Goal: Download file/media

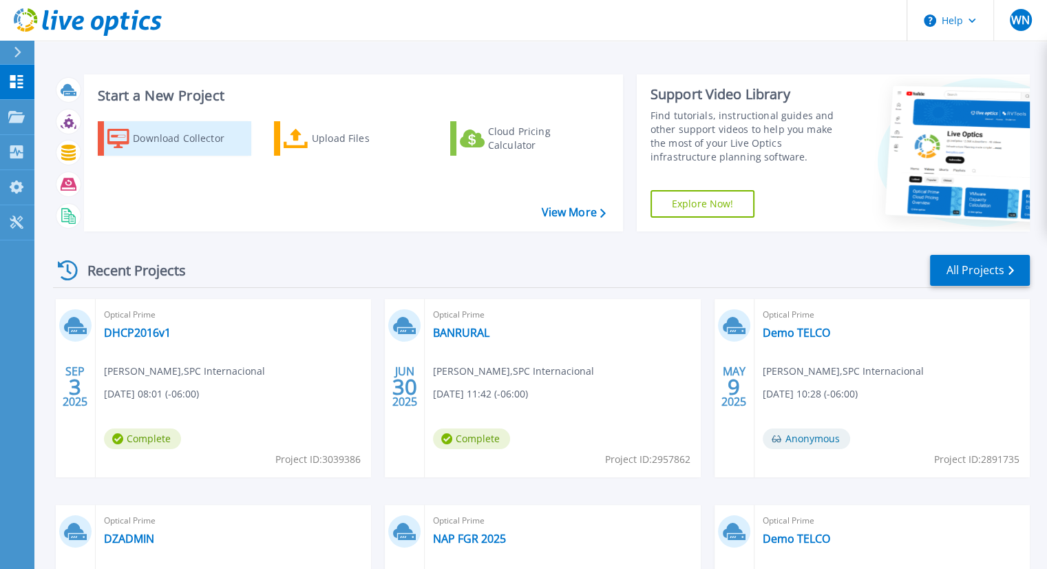
click at [206, 139] on div "Download Collector" at bounding box center [188, 139] width 110 height 28
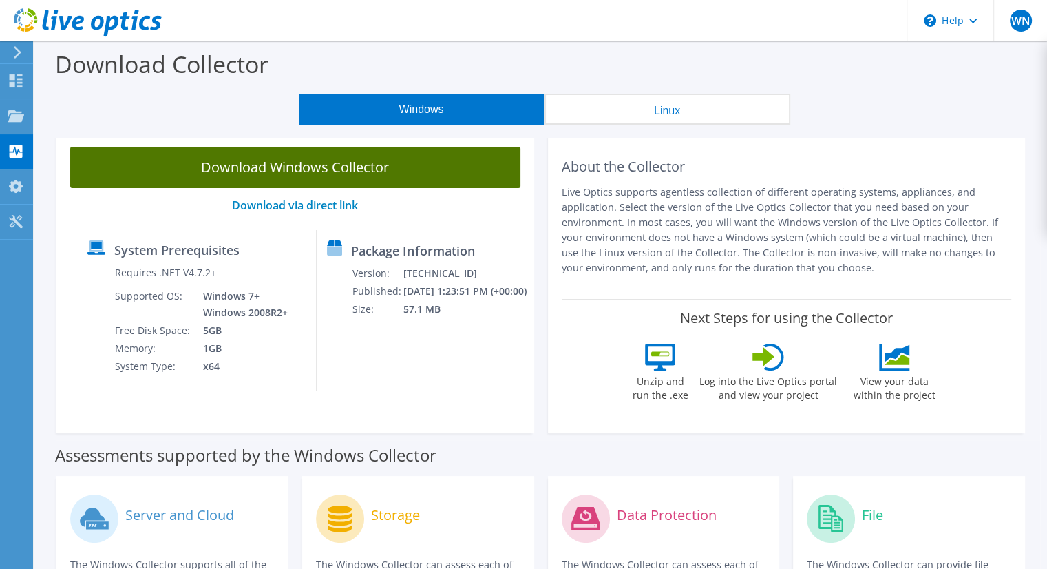
click at [323, 171] on link "Download Windows Collector" at bounding box center [295, 167] width 450 height 41
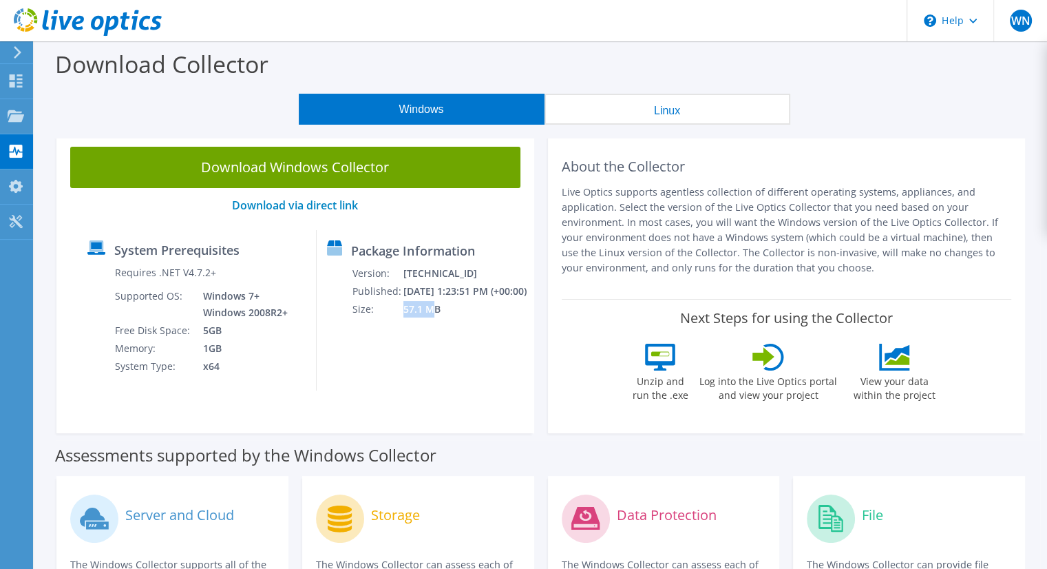
drag, startPoint x: 401, startPoint y: 326, endPoint x: 433, endPoint y: 328, distance: 32.4
click at [433, 318] on td "57.1 MB" at bounding box center [465, 309] width 125 height 18
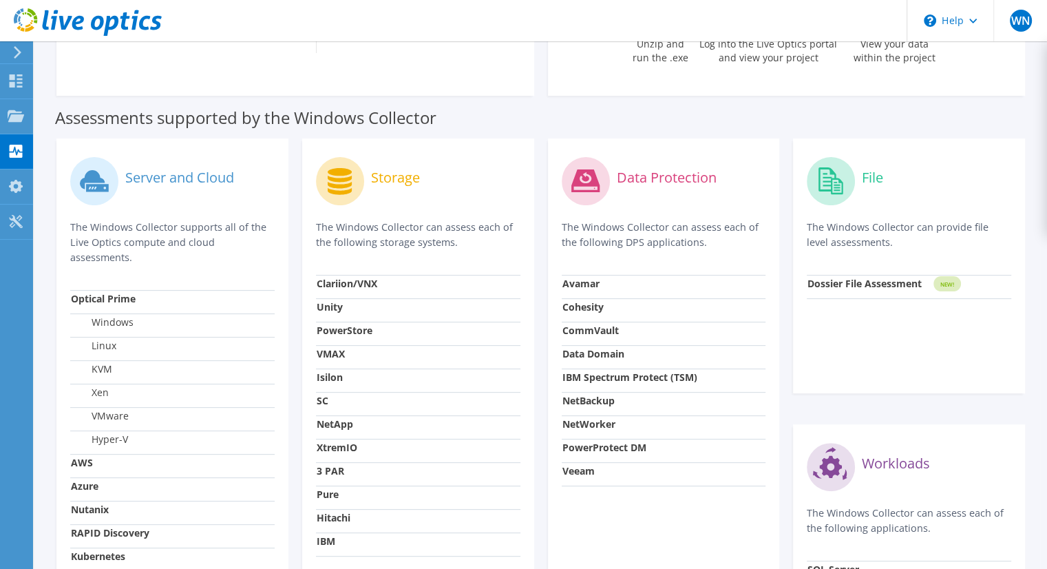
scroll to position [338, 0]
click at [332, 427] on strong "NetApp" at bounding box center [335, 422] width 36 height 13
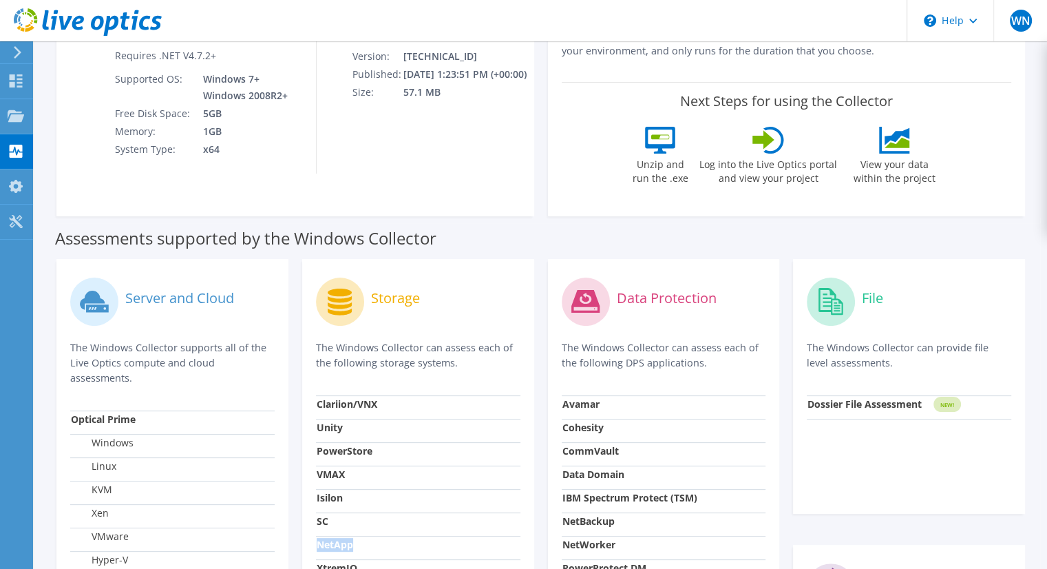
scroll to position [213, 0]
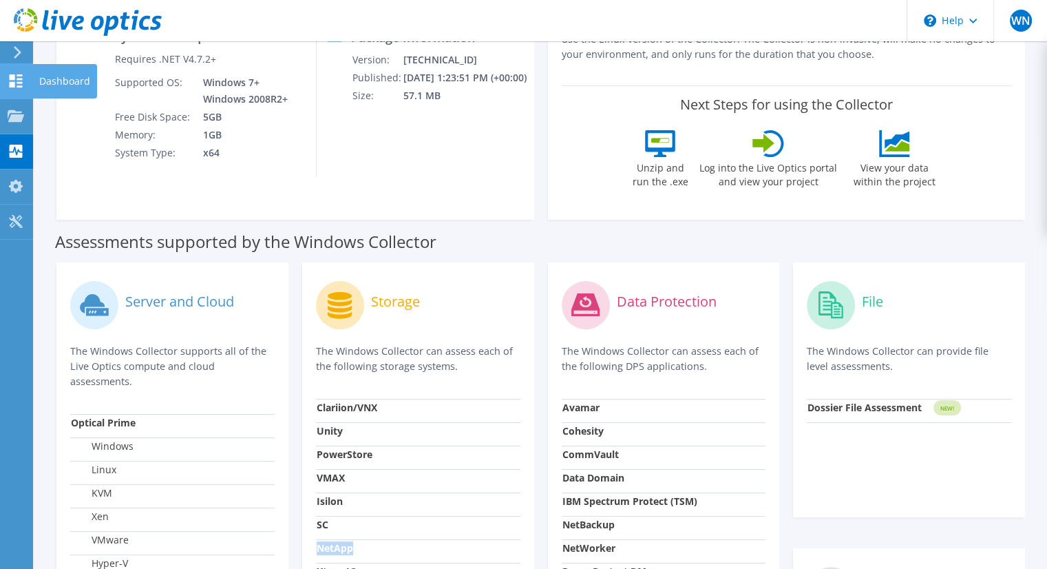
click at [18, 82] on use at bounding box center [16, 80] width 13 height 13
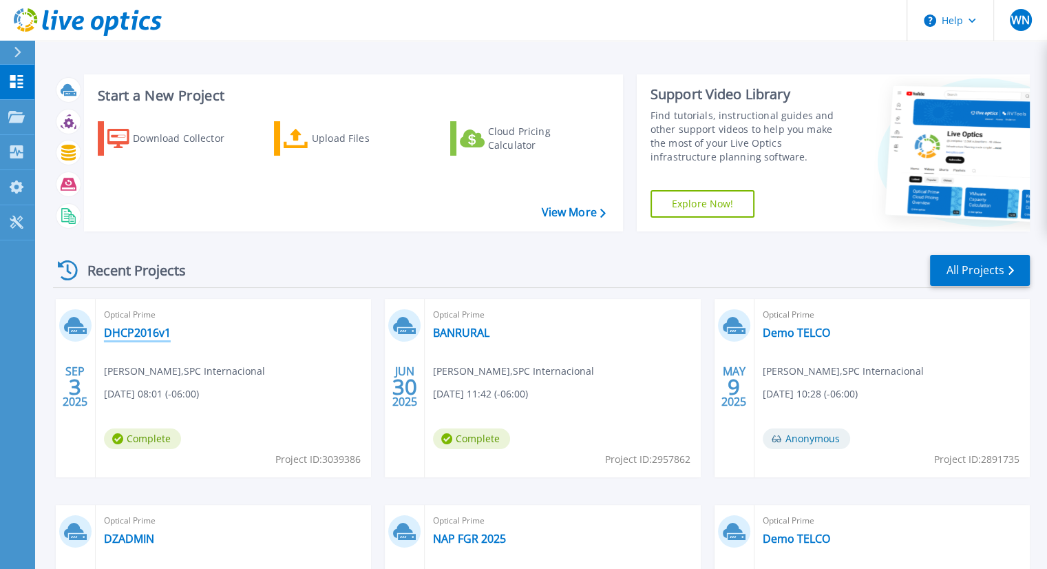
click at [157, 331] on link "DHCP2016v1" at bounding box center [137, 333] width 67 height 14
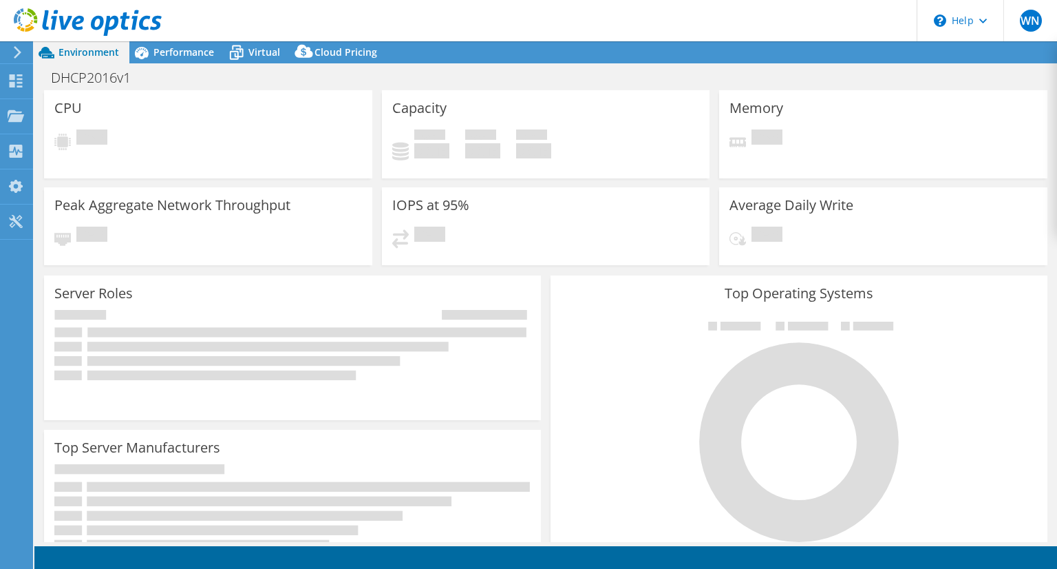
select select "USD"
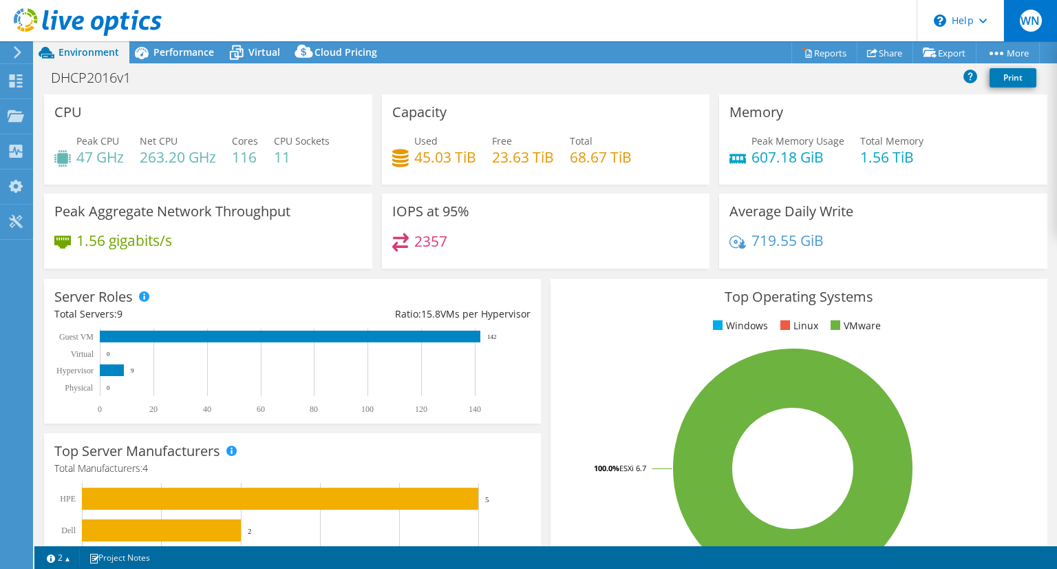
click at [1013, 28] on div "WN" at bounding box center [1030, 20] width 54 height 41
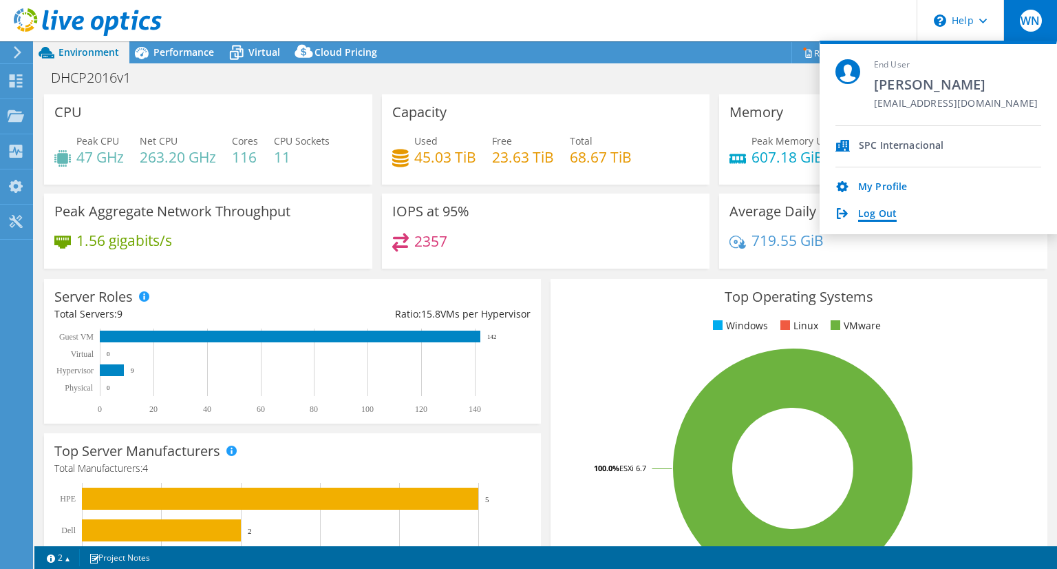
click at [872, 215] on link "Log Out" at bounding box center [877, 214] width 39 height 13
